Goal: Information Seeking & Learning: Find specific fact

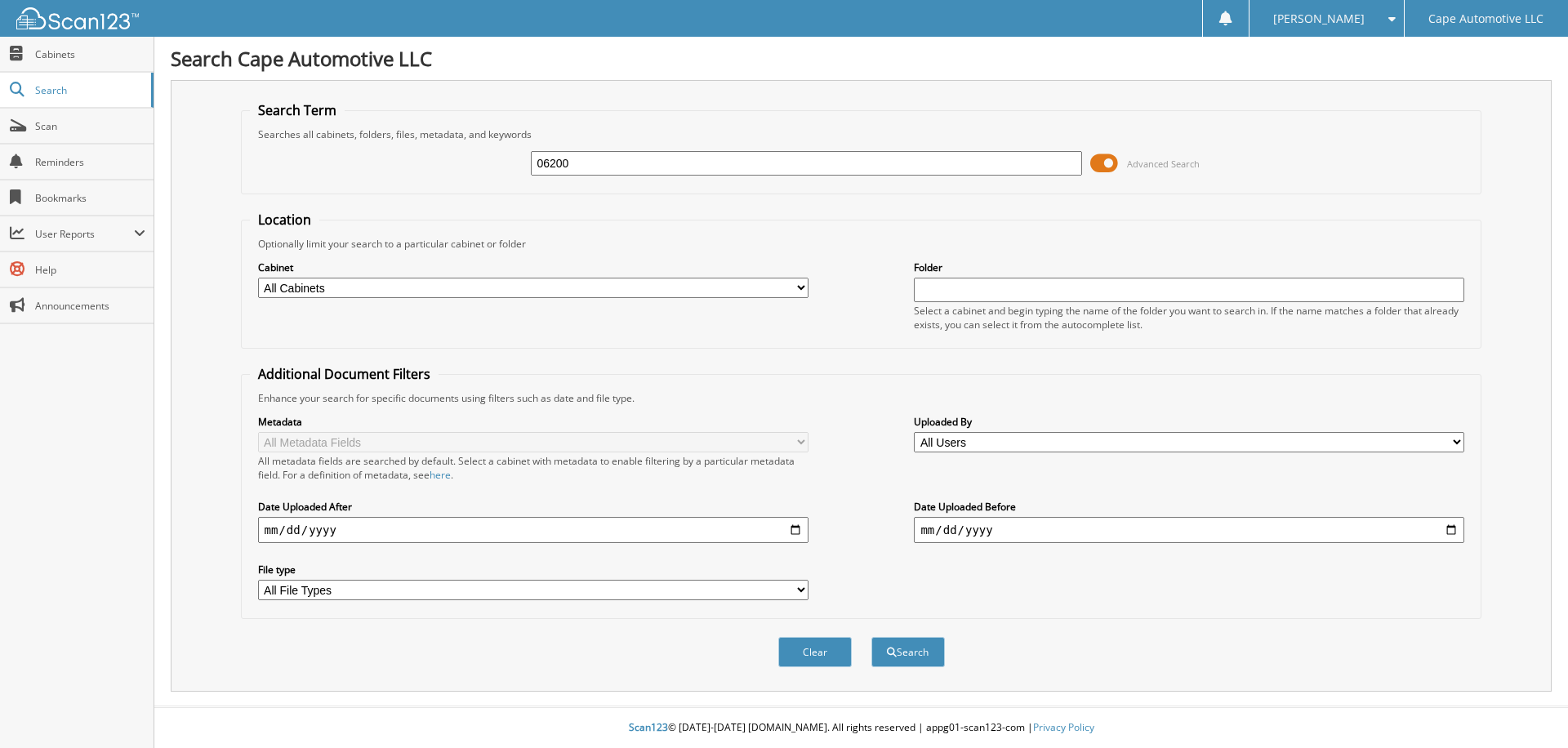
type input "06200"
click at [871, 637] on button "Search" at bounding box center [908, 652] width 73 height 31
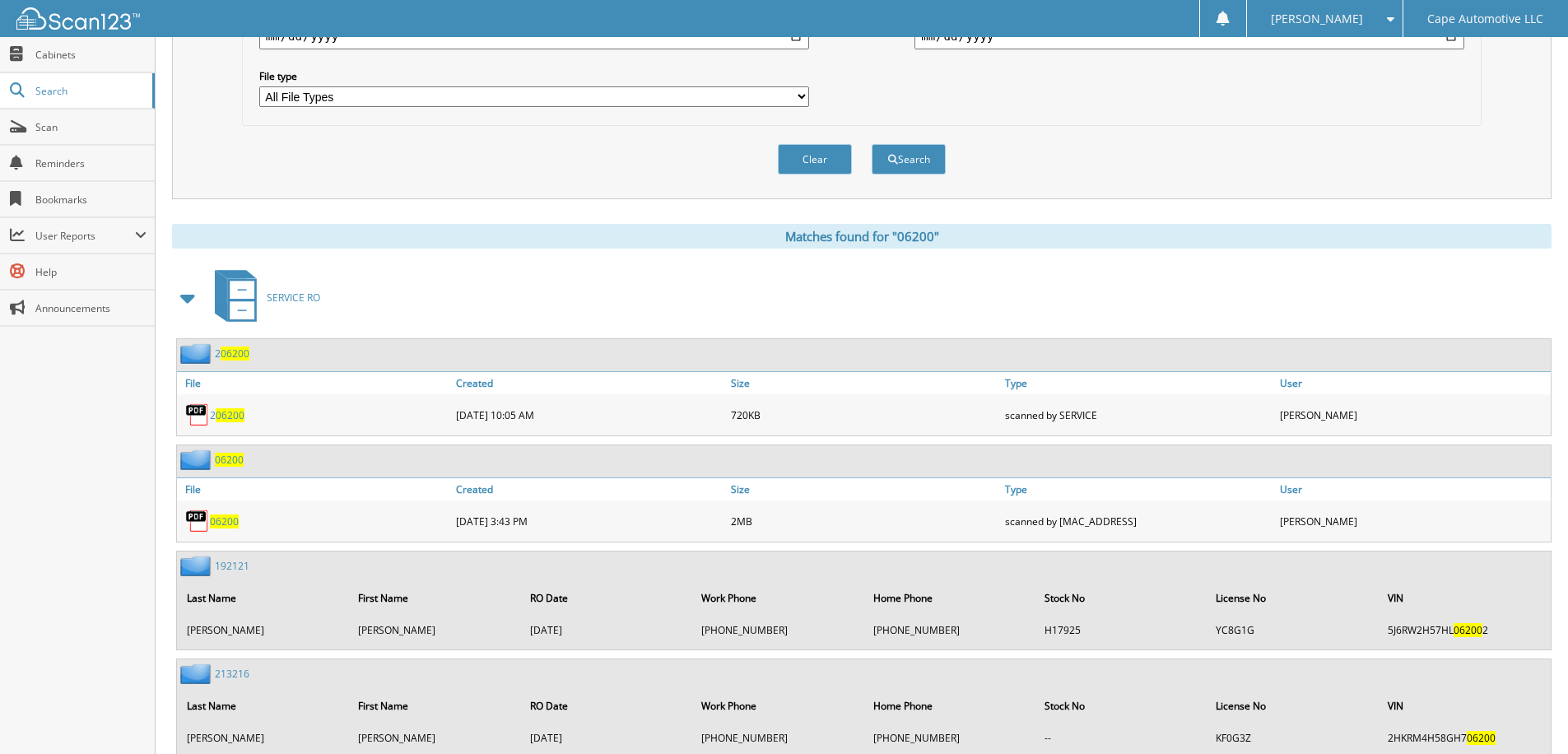
scroll to position [412, 0]
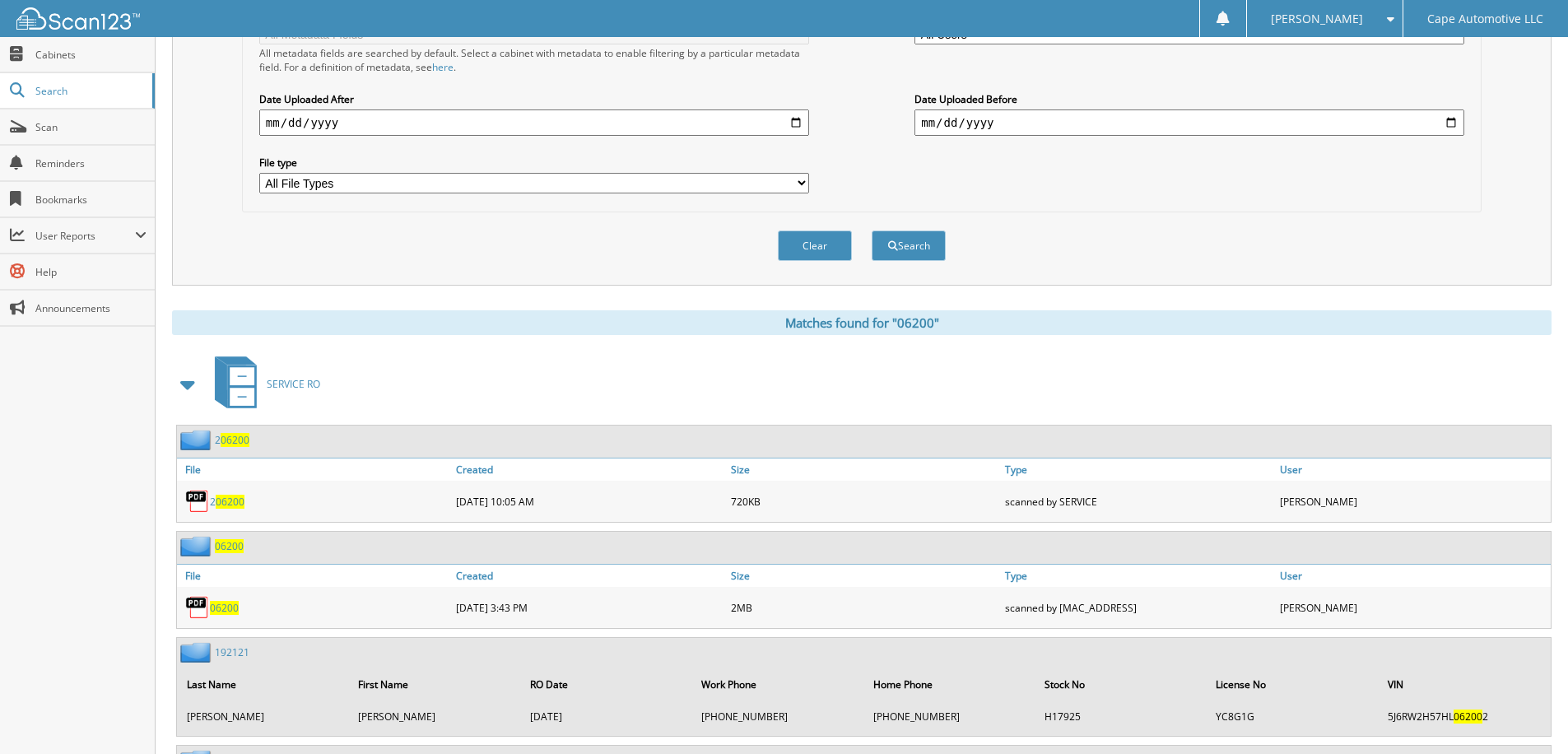
click at [234, 544] on span "06200" at bounding box center [228, 546] width 29 height 14
